Goal: Use online tool/utility: Utilize a website feature to perform a specific function

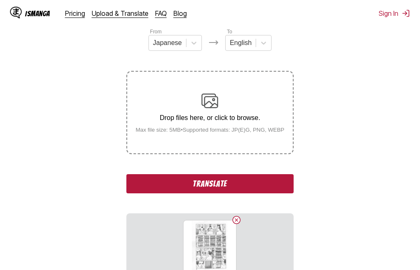
scroll to position [147, 0]
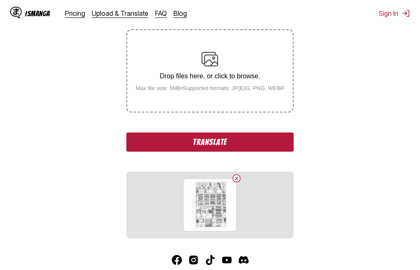
click at [209, 141] on button "Translate" at bounding box center [209, 142] width 167 height 19
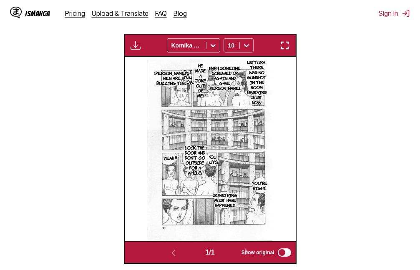
scroll to position [267, 0]
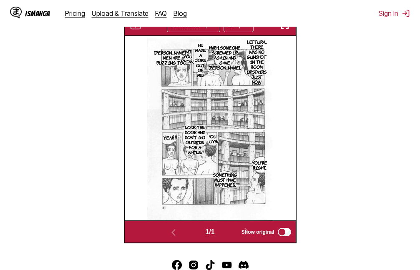
click at [290, 30] on img "button" at bounding box center [285, 25] width 10 height 10
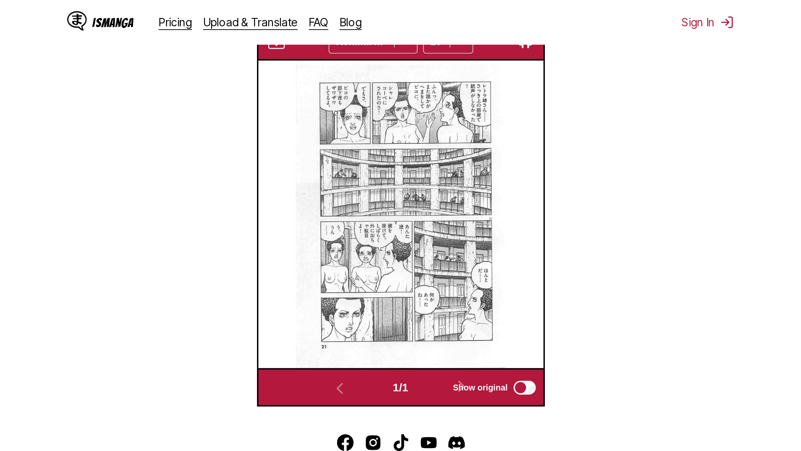
scroll to position [88, 0]
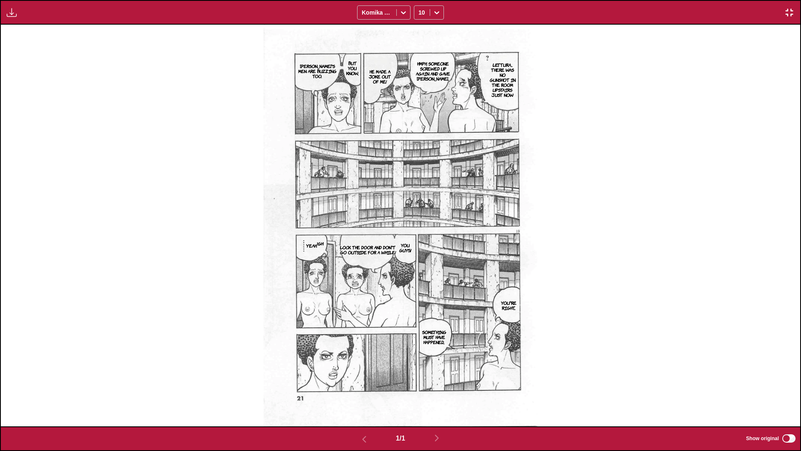
click at [420, 15] on img "button" at bounding box center [789, 13] width 10 height 10
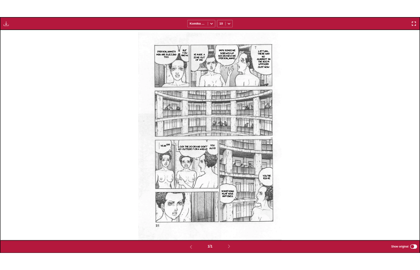
scroll to position [218, 0]
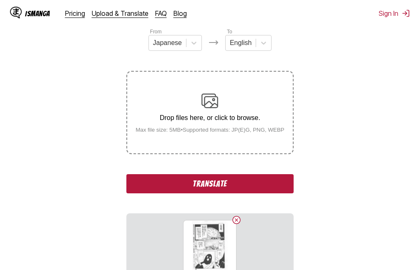
click at [239, 190] on button "Translate" at bounding box center [209, 183] width 167 height 19
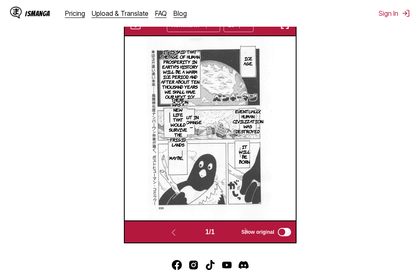
click at [285, 29] on img "button" at bounding box center [285, 25] width 10 height 10
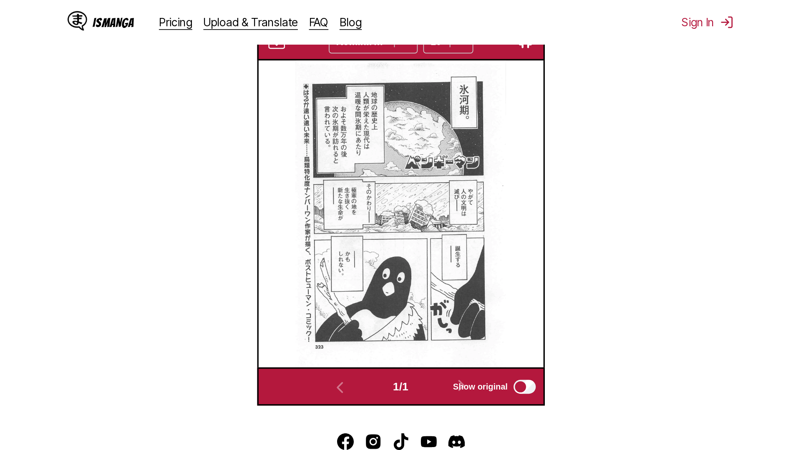
scroll to position [88, 0]
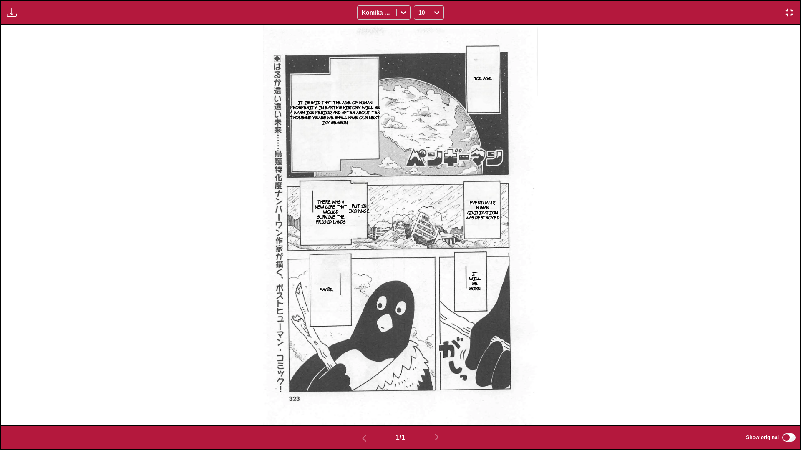
click at [420, 16] on img "button" at bounding box center [789, 13] width 10 height 10
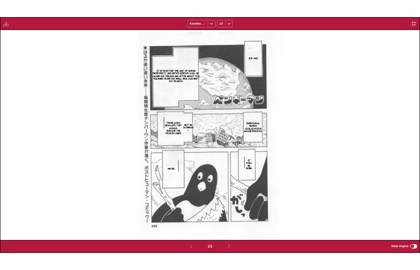
scroll to position [218, 0]
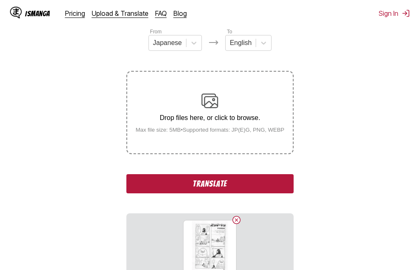
click at [202, 187] on button "Translate" at bounding box center [209, 183] width 167 height 19
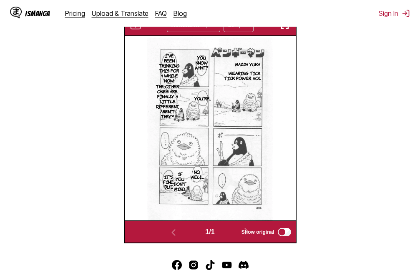
click at [286, 30] on img "button" at bounding box center [285, 25] width 10 height 10
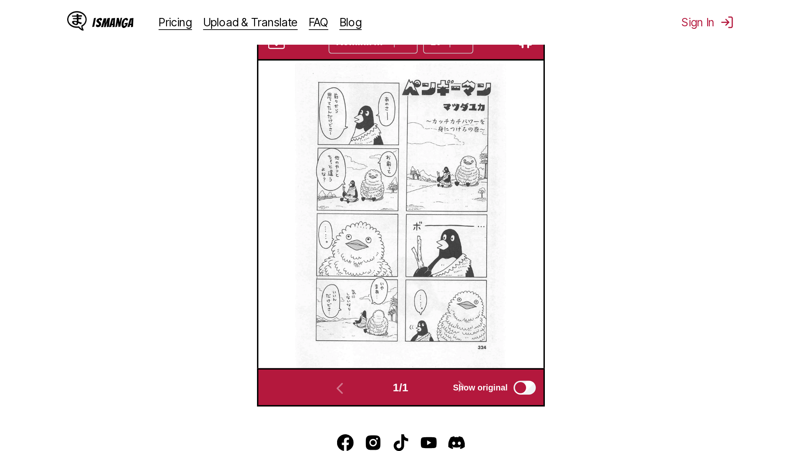
scroll to position [88, 0]
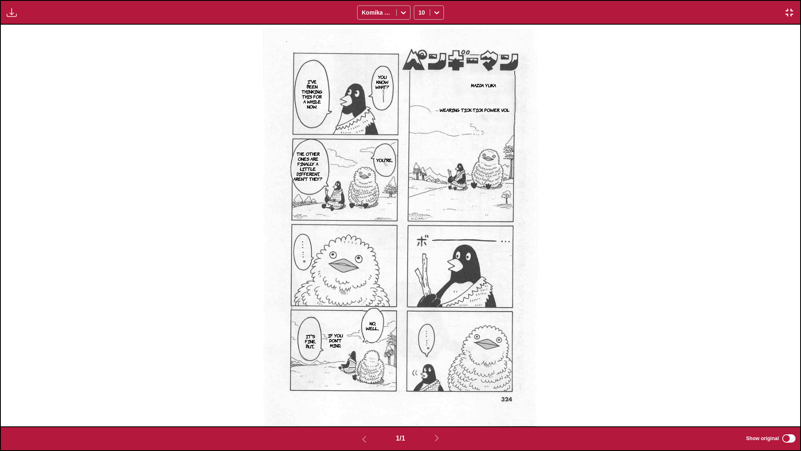
click at [420, 14] on img "button" at bounding box center [789, 13] width 10 height 10
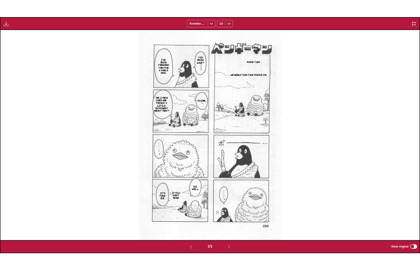
scroll to position [218, 0]
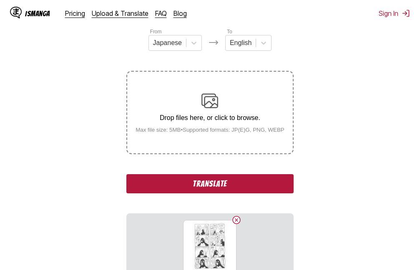
drag, startPoint x: 215, startPoint y: 185, endPoint x: 174, endPoint y: 2, distance: 187.8
click at [215, 185] on button "Translate" at bounding box center [209, 183] width 167 height 19
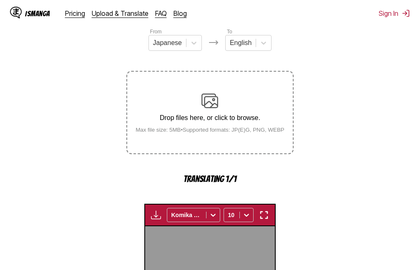
scroll to position [267, 0]
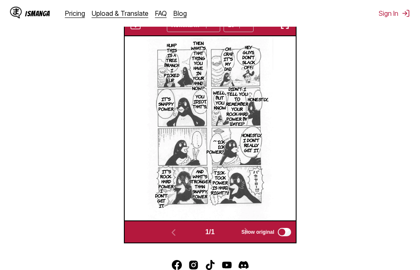
click at [281, 28] on img "button" at bounding box center [285, 25] width 10 height 10
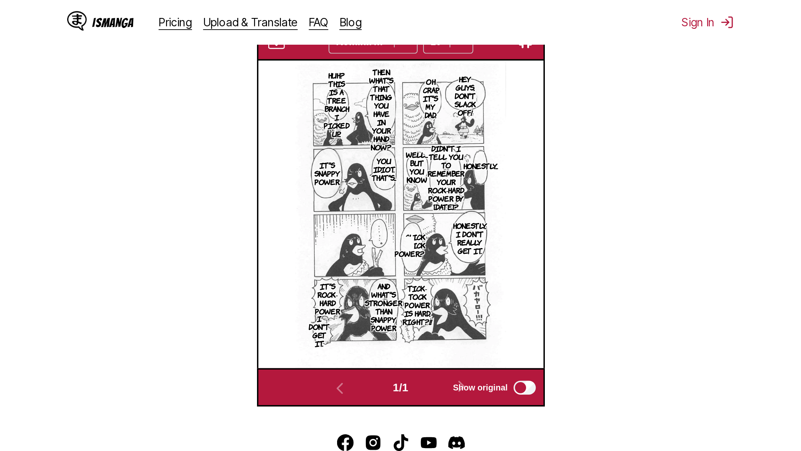
scroll to position [88, 0]
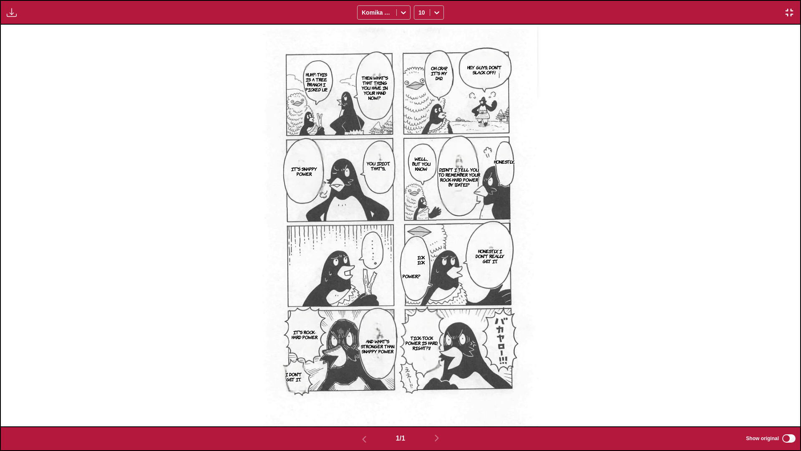
click at [420, 16] on img "button" at bounding box center [789, 13] width 10 height 10
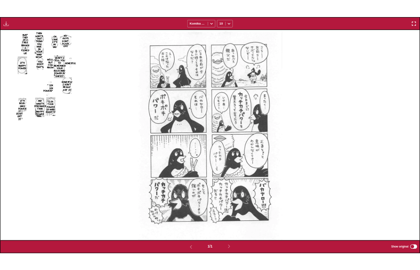
scroll to position [218, 0]
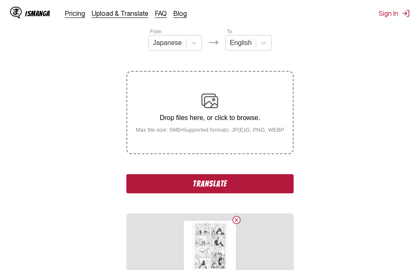
click at [223, 185] on button "Translate" at bounding box center [209, 183] width 167 height 19
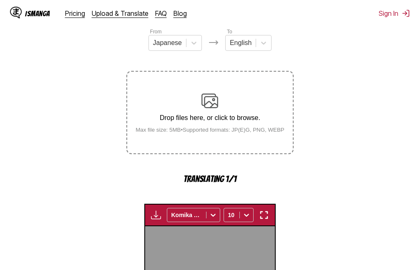
scroll to position [267, 0]
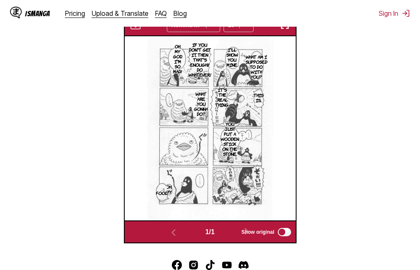
click at [283, 30] on img "button" at bounding box center [285, 25] width 10 height 10
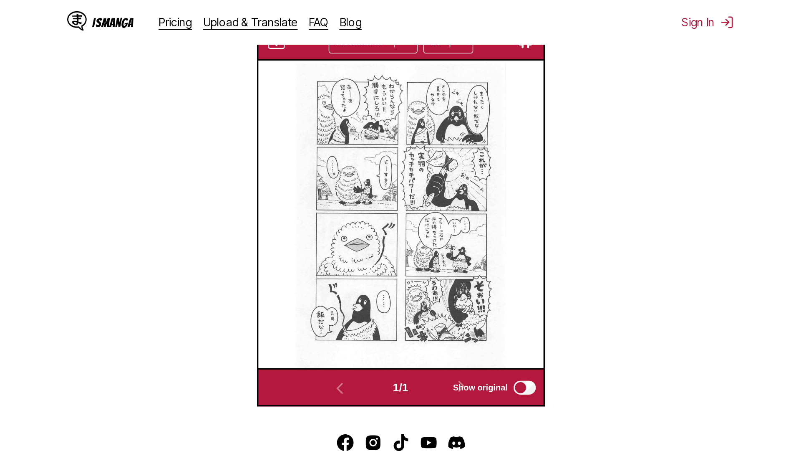
scroll to position [88, 0]
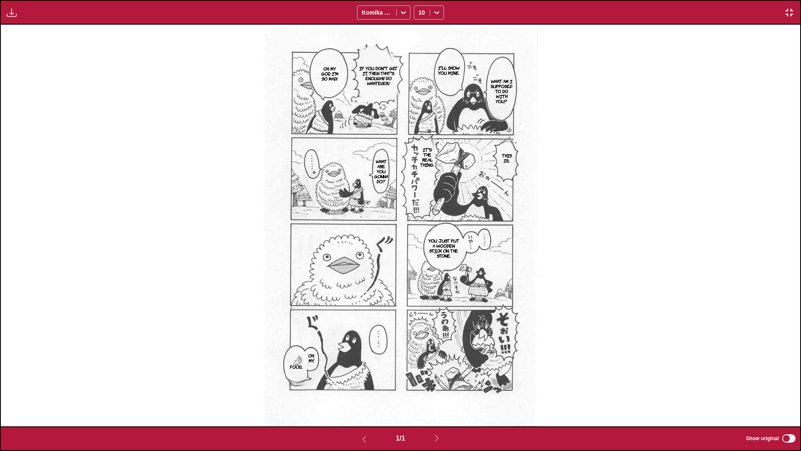
click at [420, 13] on img "button" at bounding box center [789, 13] width 10 height 10
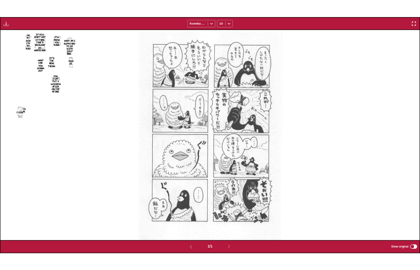
scroll to position [218, 0]
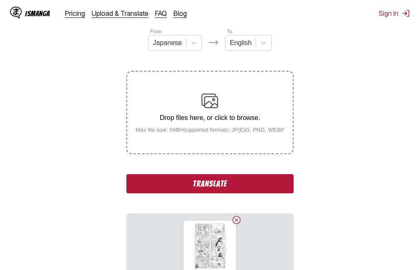
click at [214, 183] on button "Translate" at bounding box center [209, 183] width 167 height 19
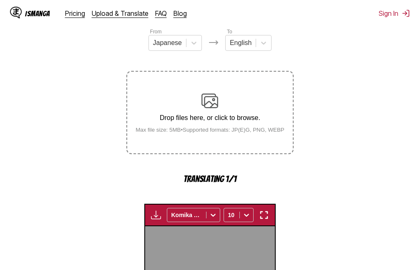
scroll to position [267, 0]
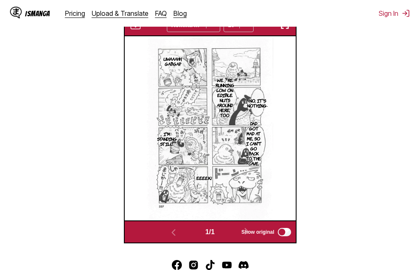
click at [285, 29] on img "button" at bounding box center [285, 25] width 10 height 10
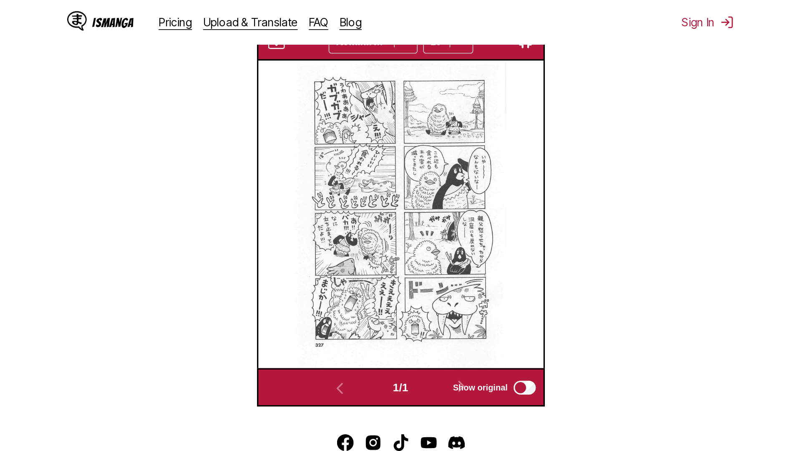
scroll to position [88, 0]
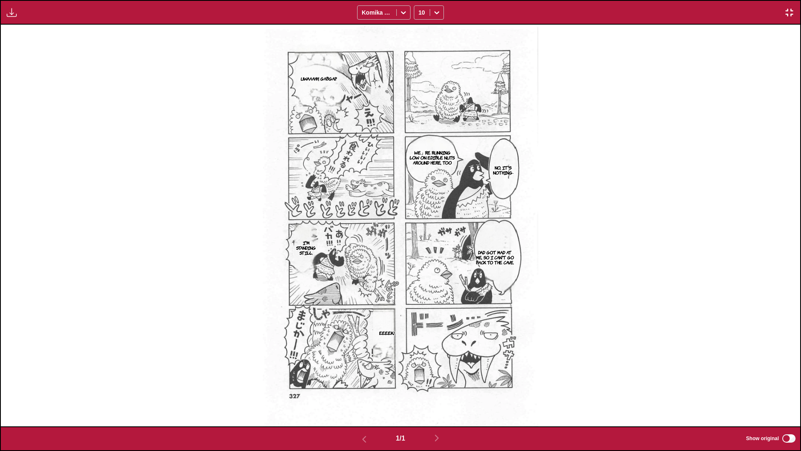
click at [420, 15] on img "button" at bounding box center [789, 13] width 10 height 10
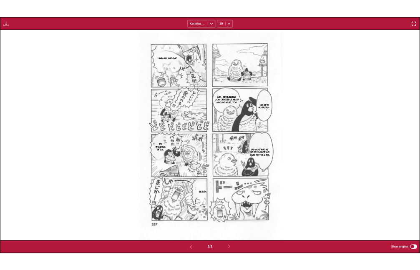
scroll to position [218, 0]
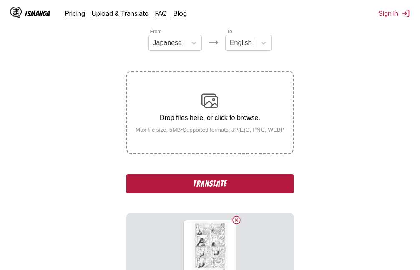
click at [201, 182] on button "Translate" at bounding box center [209, 183] width 167 height 19
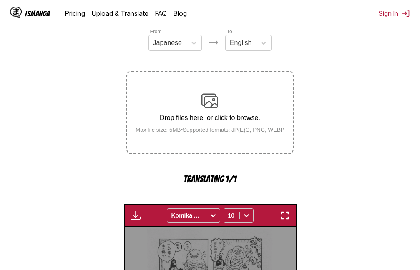
scroll to position [267, 0]
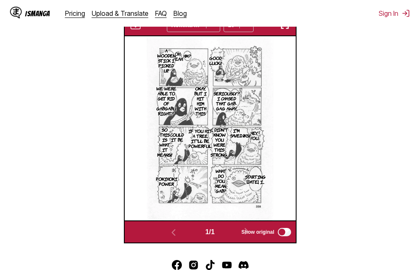
click at [287, 30] on img "button" at bounding box center [285, 25] width 10 height 10
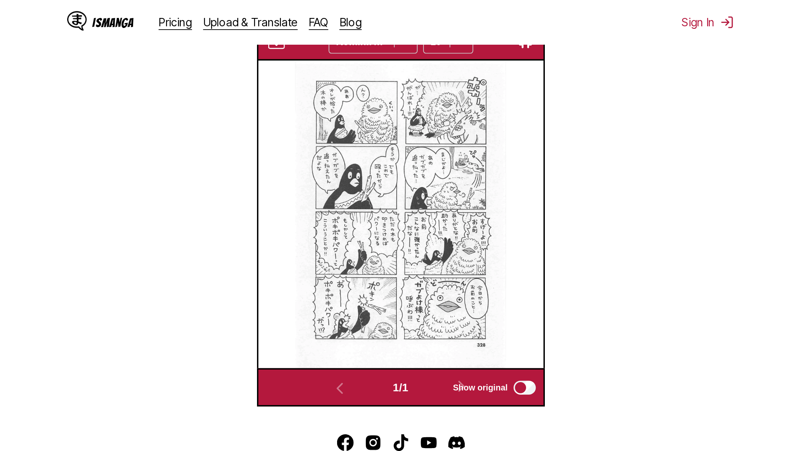
scroll to position [88, 0]
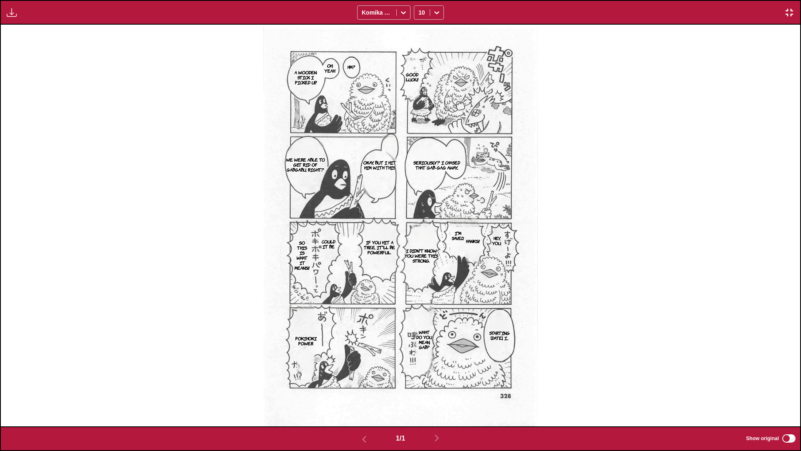
click at [420, 9] on img "button" at bounding box center [789, 13] width 10 height 10
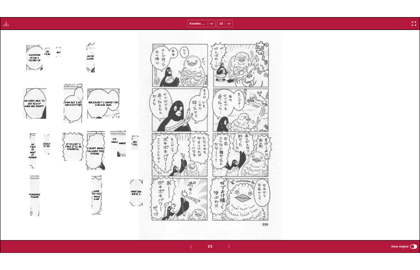
scroll to position [218, 0]
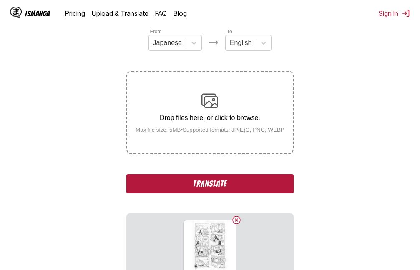
click at [224, 183] on button "Translate" at bounding box center [209, 183] width 167 height 19
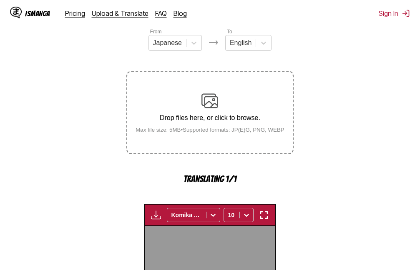
scroll to position [267, 0]
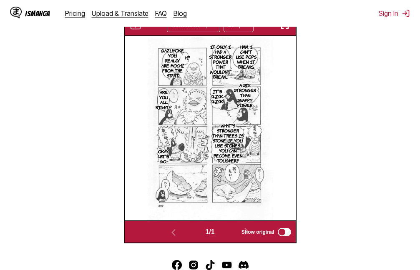
click at [287, 30] on img "button" at bounding box center [285, 25] width 10 height 10
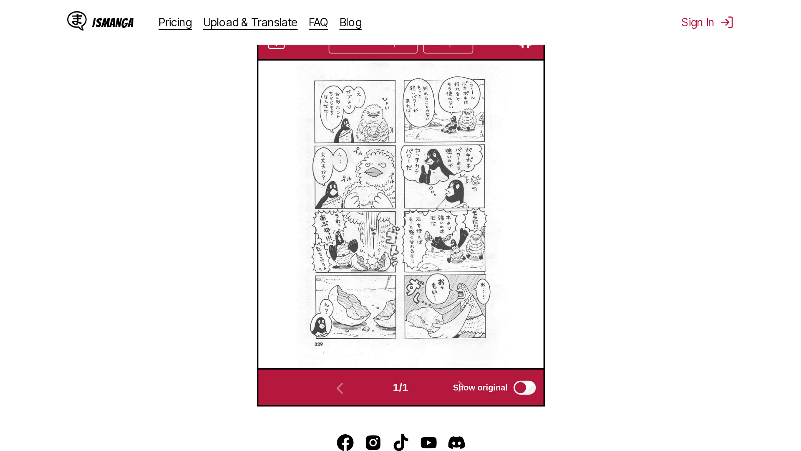
scroll to position [88, 0]
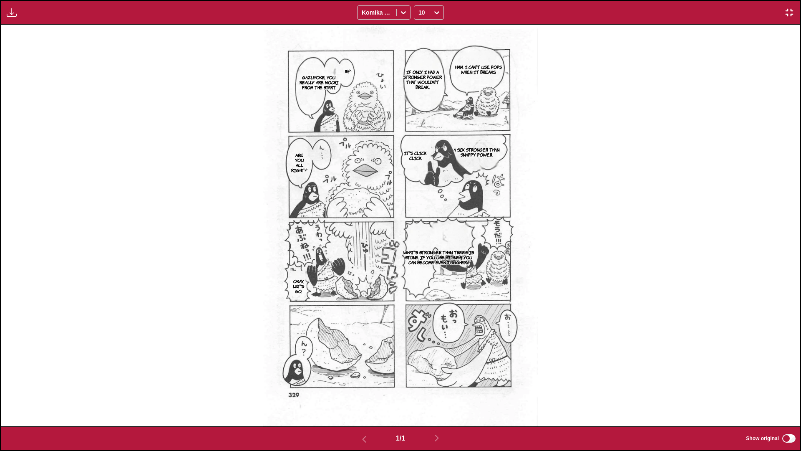
click at [420, 11] on img "button" at bounding box center [789, 13] width 10 height 10
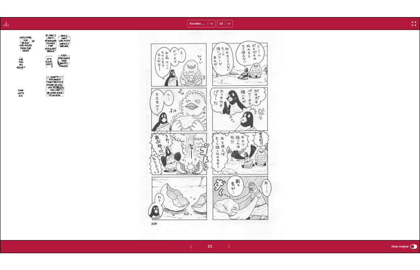
scroll to position [218, 0]
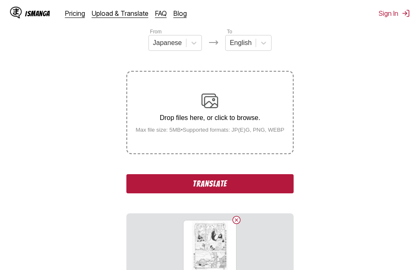
click at [210, 186] on button "Translate" at bounding box center [209, 183] width 167 height 19
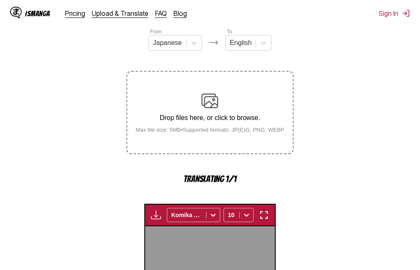
scroll to position [267, 0]
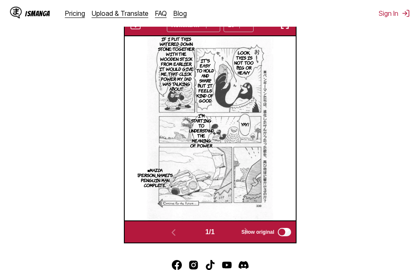
click at [285, 30] on img "button" at bounding box center [285, 25] width 10 height 10
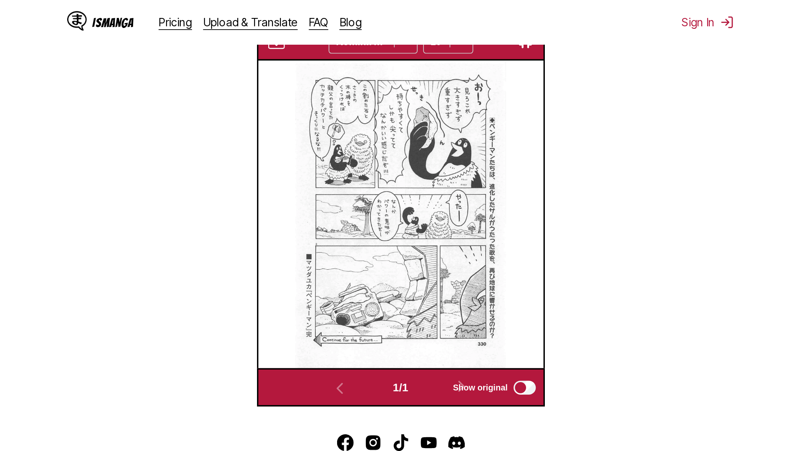
scroll to position [88, 0]
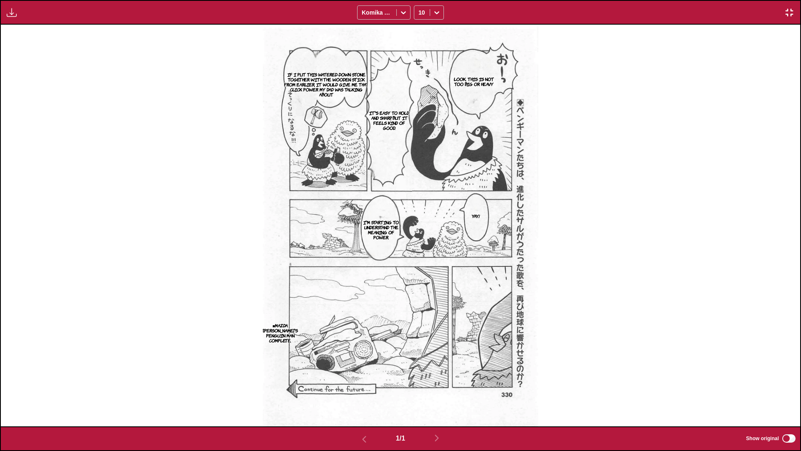
click at [420, 9] on img "button" at bounding box center [789, 13] width 10 height 10
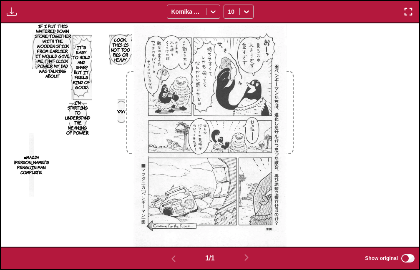
scroll to position [176, 0]
